Goal: Find specific page/section

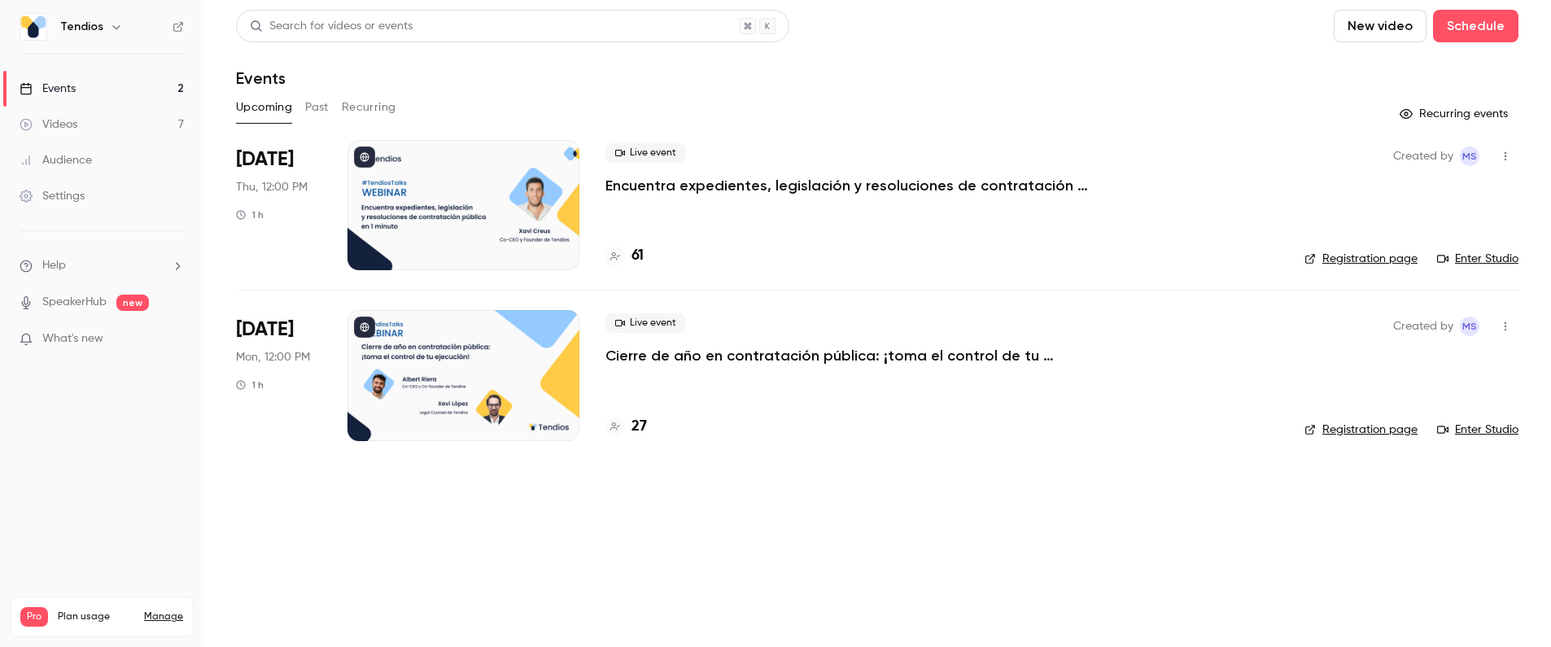
click at [767, 259] on div "61" at bounding box center [941, 256] width 673 height 22
click at [640, 256] on h4 "61" at bounding box center [638, 256] width 12 height 22
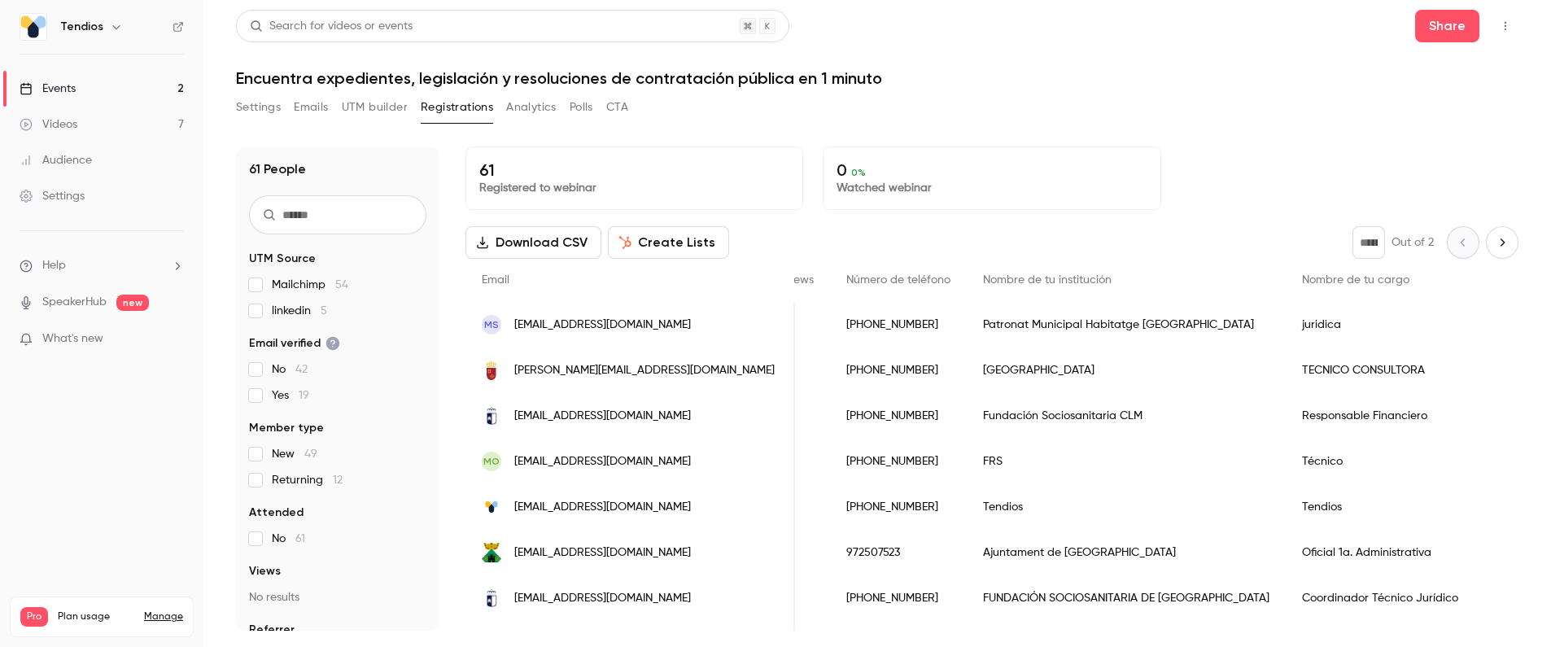
click at [1496, 246] on icon "Next page" at bounding box center [1502, 242] width 18 height 13
type input "*"
